Goal: Book appointment/travel/reservation

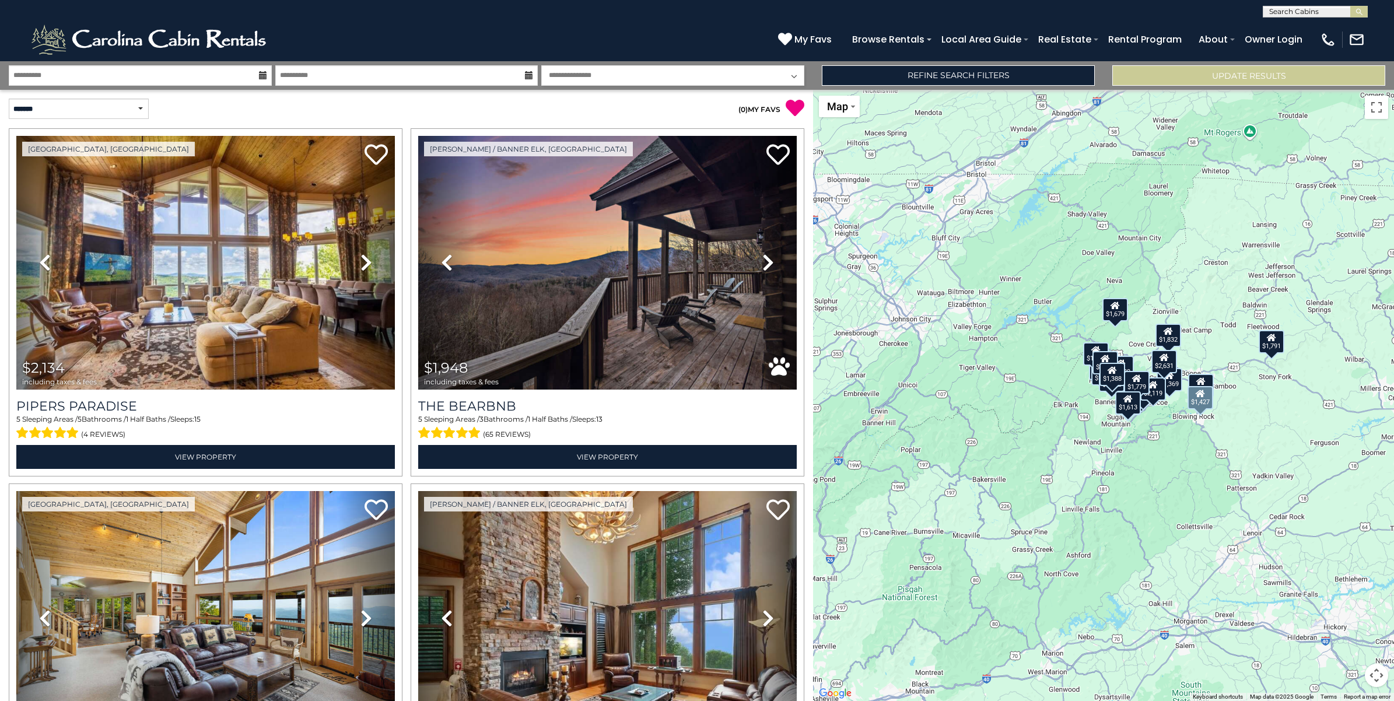
scroll to position [2406, 0]
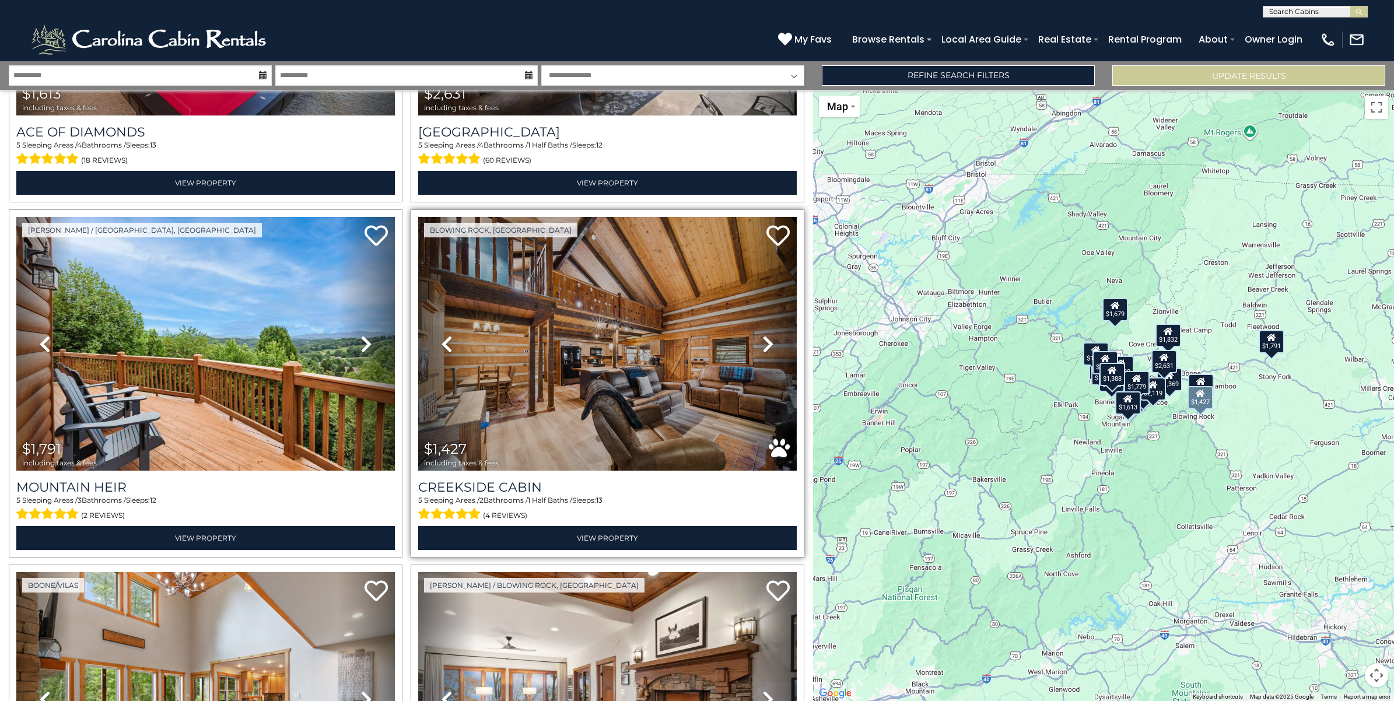
drag, startPoint x: 0, startPoint y: 0, endPoint x: 623, endPoint y: 349, distance: 713.9
click at [623, 349] on img at bounding box center [607, 344] width 379 height 254
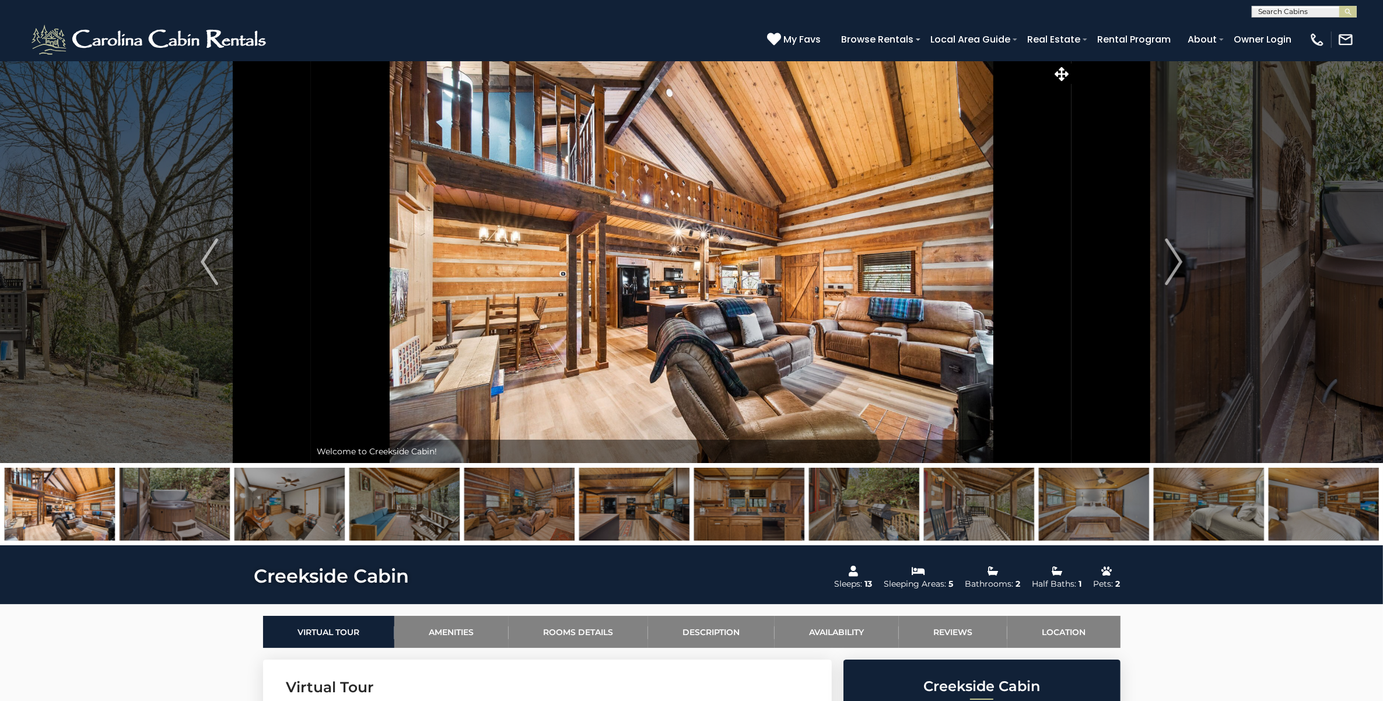
click at [647, 372] on img at bounding box center [691, 262] width 761 height 402
click at [671, 422] on img at bounding box center [691, 262] width 761 height 402
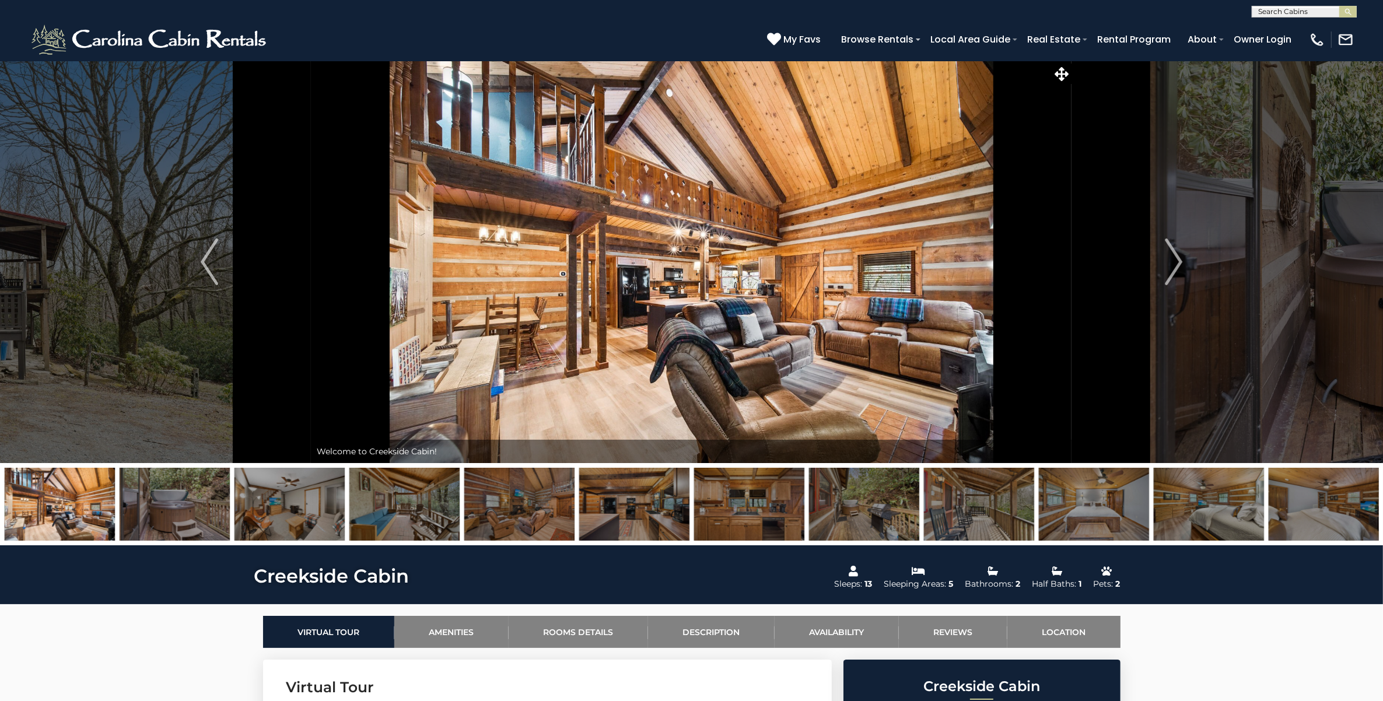
click at [671, 422] on img at bounding box center [691, 262] width 761 height 402
click at [724, 323] on img at bounding box center [691, 262] width 761 height 402
